Goal: Information Seeking & Learning: Find specific fact

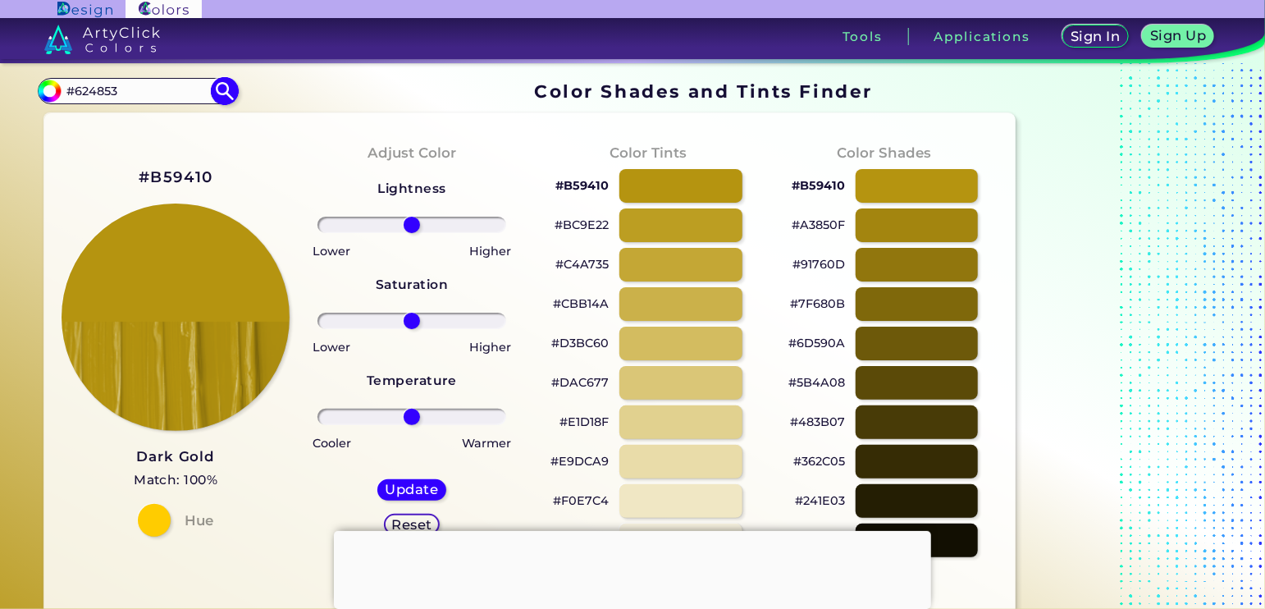
type input "#624853"
click at [223, 89] on img at bounding box center [225, 91] width 29 height 29
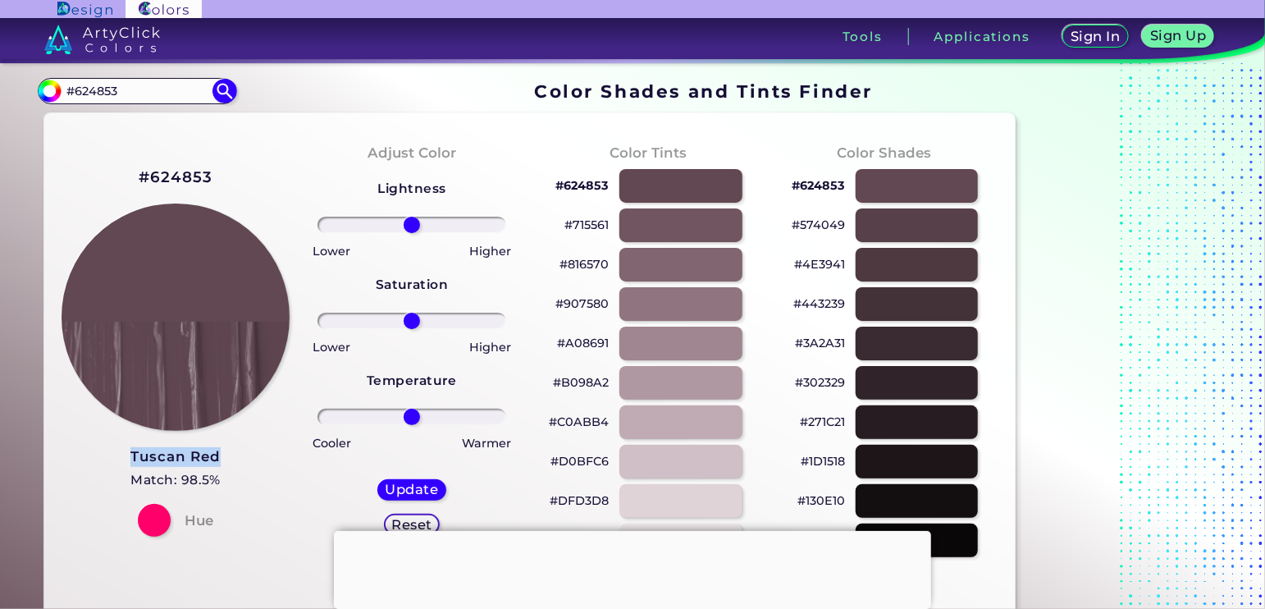
drag, startPoint x: 223, startPoint y: 455, endPoint x: 126, endPoint y: 456, distance: 96.8
click at [126, 456] on div "#624853 Tuscan Red Match: 98.5% Hue" at bounding box center [175, 349] width 236 height 446
copy h3 "Tuscan Red"
click at [677, 267] on div at bounding box center [681, 265] width 124 height 34
type input "#816570"
